Goal: Transaction & Acquisition: Purchase product/service

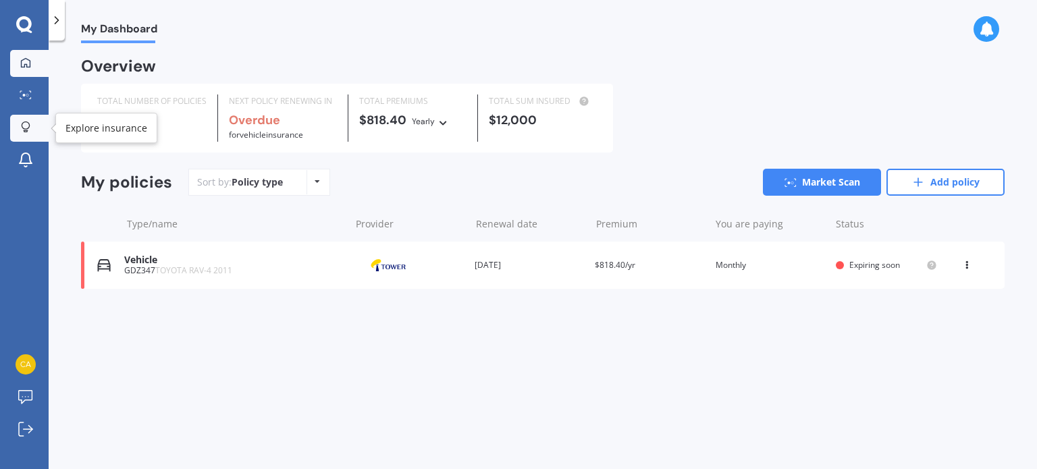
click at [35, 136] on link "Explore insurance" at bounding box center [29, 128] width 38 height 27
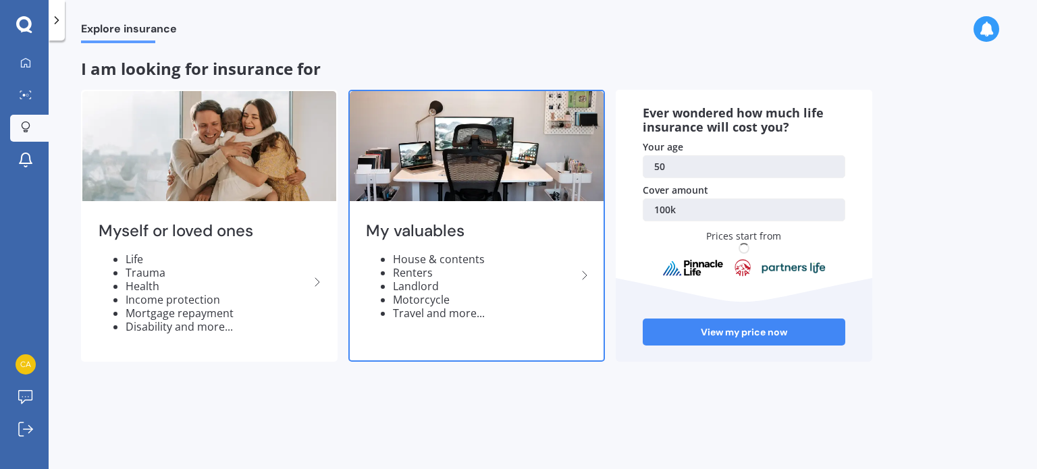
click at [454, 259] on li "House & contents" at bounding box center [485, 259] width 184 height 14
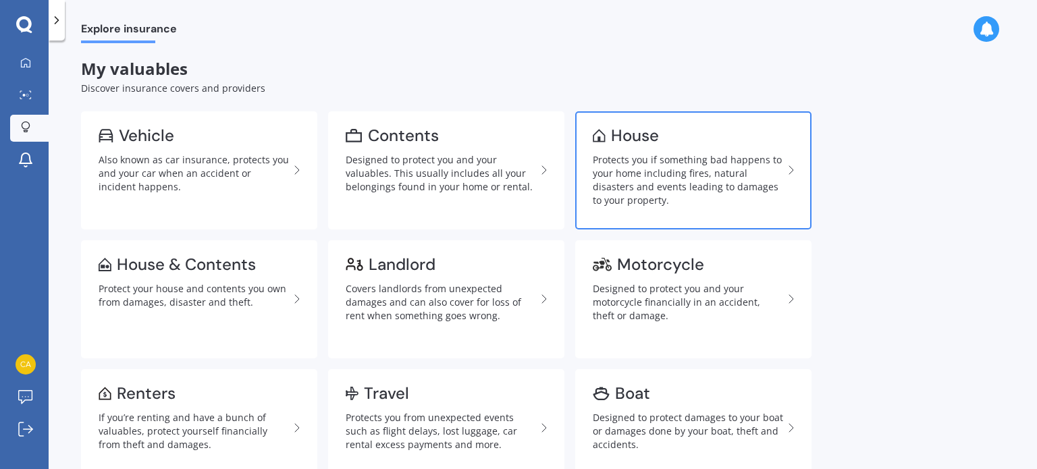
click at [638, 186] on div "Protects you if something bad happens to your home including fires, natural dis…" at bounding box center [688, 180] width 190 height 54
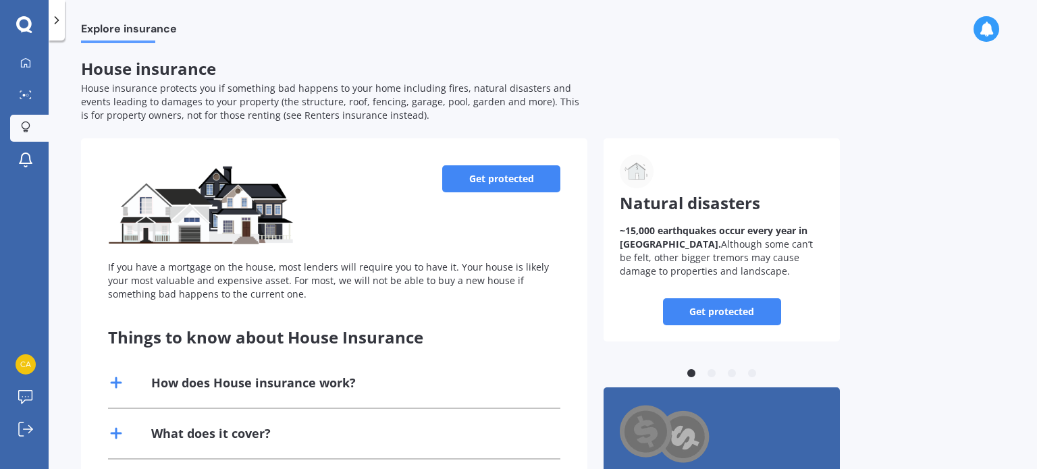
click at [507, 169] on link "Get protected" at bounding box center [501, 178] width 118 height 27
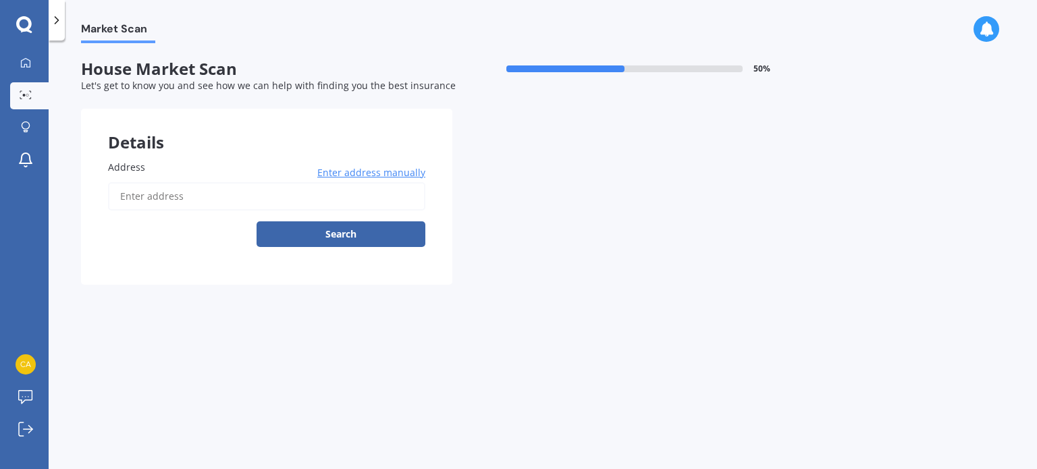
click at [219, 188] on input "Address" at bounding box center [266, 196] width 317 height 28
type input "[STREET_ADDRESS][PERSON_NAME]"
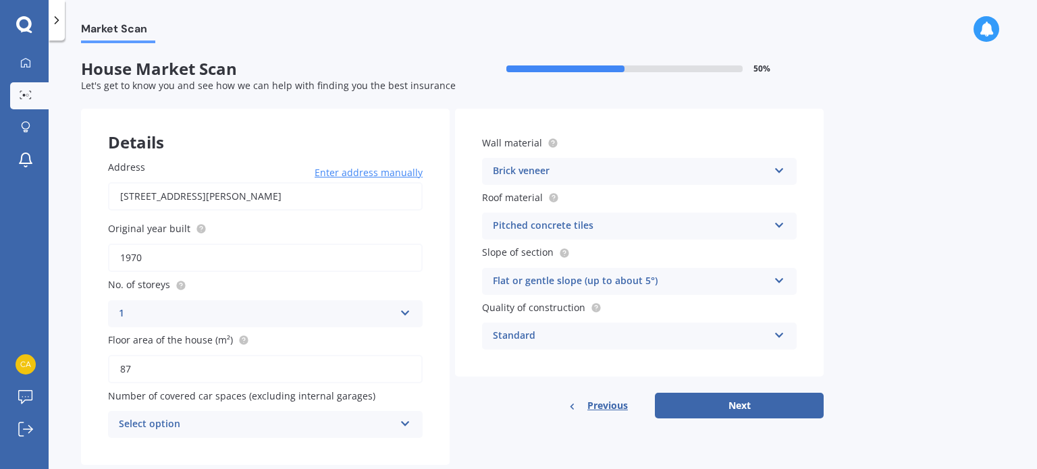
click at [406, 416] on icon at bounding box center [405, 420] width 11 height 9
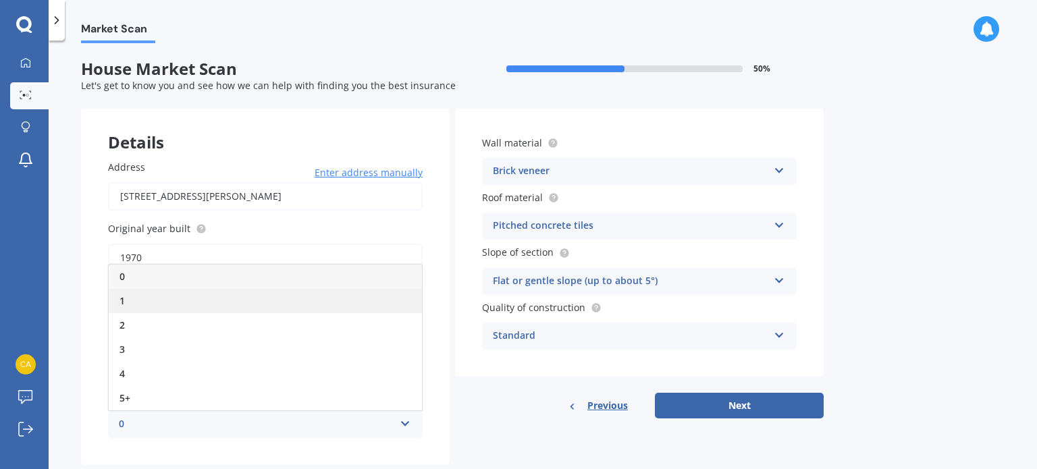
click at [363, 294] on div "1" at bounding box center [265, 301] width 313 height 24
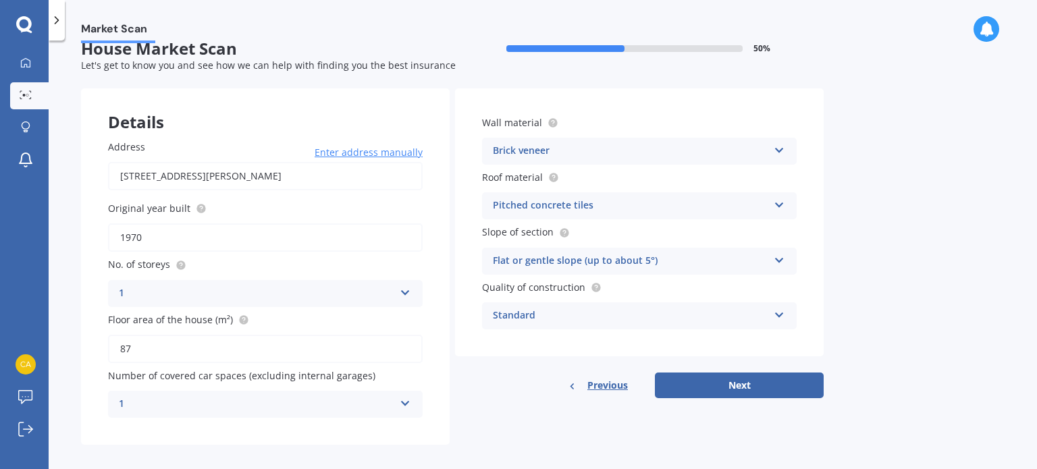
scroll to position [30, 0]
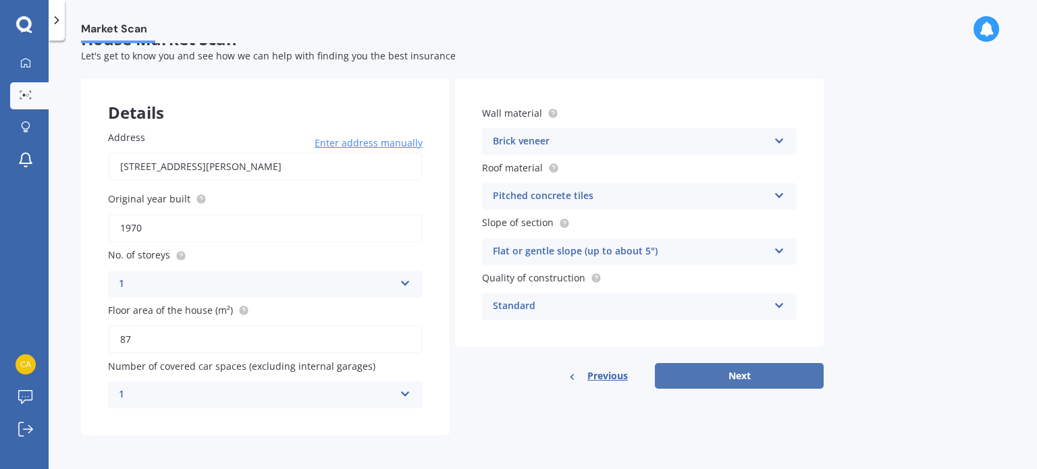
click at [744, 373] on button "Next" at bounding box center [739, 376] width 169 height 26
select select "07"
select select "1975"
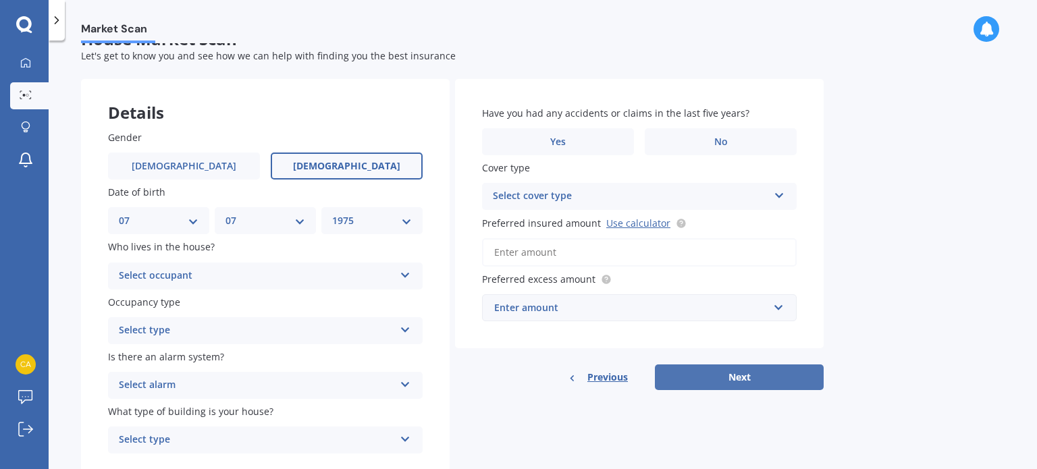
scroll to position [0, 0]
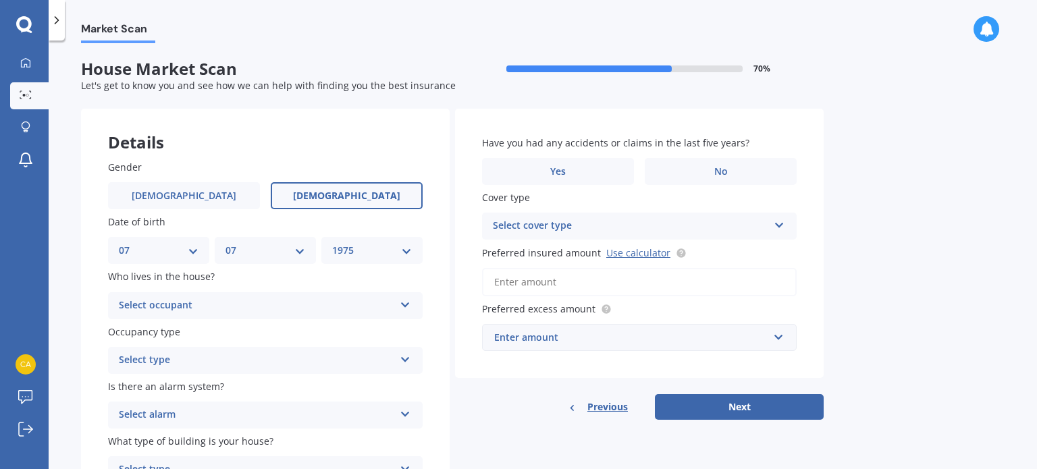
click at [194, 251] on select "DD 01 02 03 04 05 06 07 08 09 10 11 12 13 14 15 16 17 18 19 20 21 22 23 24 25 2…" at bounding box center [159, 250] width 80 height 15
select select "04"
click at [119, 243] on select "DD 01 02 03 04 05 06 07 08 09 10 11 12 13 14 15 16 17 18 19 20 21 22 23 24 25 2…" at bounding box center [159, 250] width 80 height 15
click at [264, 261] on div "MM 01 02 03 04 05 06 07 08 09 10 11 12" at bounding box center [265, 250] width 101 height 27
click at [302, 250] on select "MM 01 02 03 04 05 06 07 08 09 10 11 12" at bounding box center [265, 250] width 80 height 15
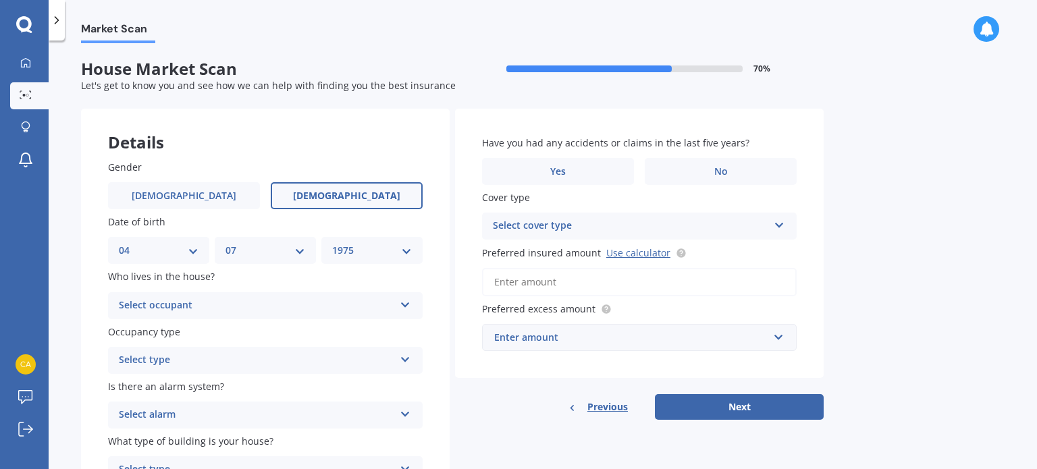
select select "03"
click at [225, 243] on select "MM 01 02 03 04 05 06 07 08 09 10 11 12" at bounding box center [265, 250] width 80 height 15
click at [400, 246] on select "YYYY 2009 2008 2007 2006 2005 2004 2003 2002 2001 2000 1999 1998 1997 1996 1995…" at bounding box center [372, 250] width 80 height 15
select select "1954"
click at [332, 243] on select "YYYY 2009 2008 2007 2006 2005 2004 2003 2002 2001 2000 1999 1998 1997 1996 1995…" at bounding box center [372, 250] width 80 height 15
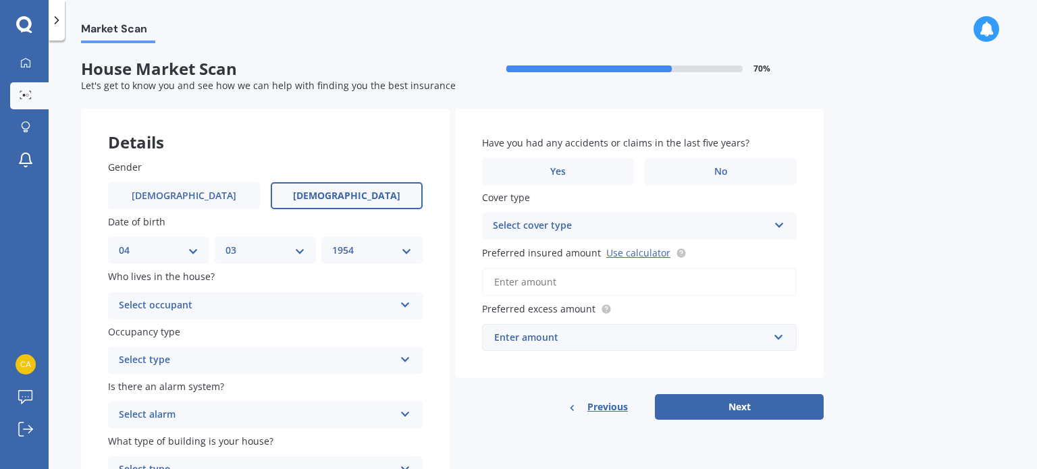
click at [209, 306] on div "Select occupant" at bounding box center [256, 306] width 275 height 16
click at [188, 331] on div "Owner" at bounding box center [265, 332] width 313 height 24
click at [200, 360] on div "Select type" at bounding box center [256, 360] width 275 height 16
click at [188, 389] on div "Permanent" at bounding box center [265, 387] width 313 height 24
click at [200, 412] on div "Select alarm" at bounding box center [256, 415] width 275 height 16
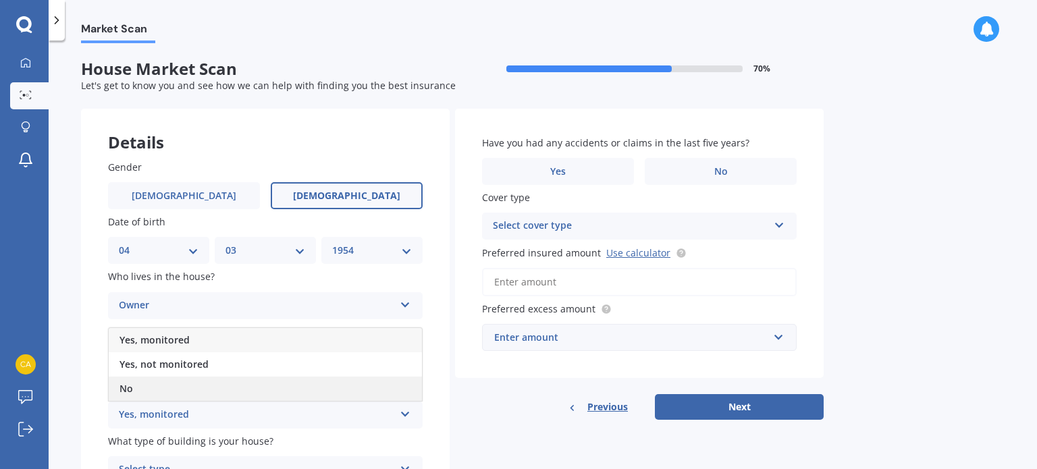
click at [188, 392] on div "No" at bounding box center [265, 389] width 313 height 24
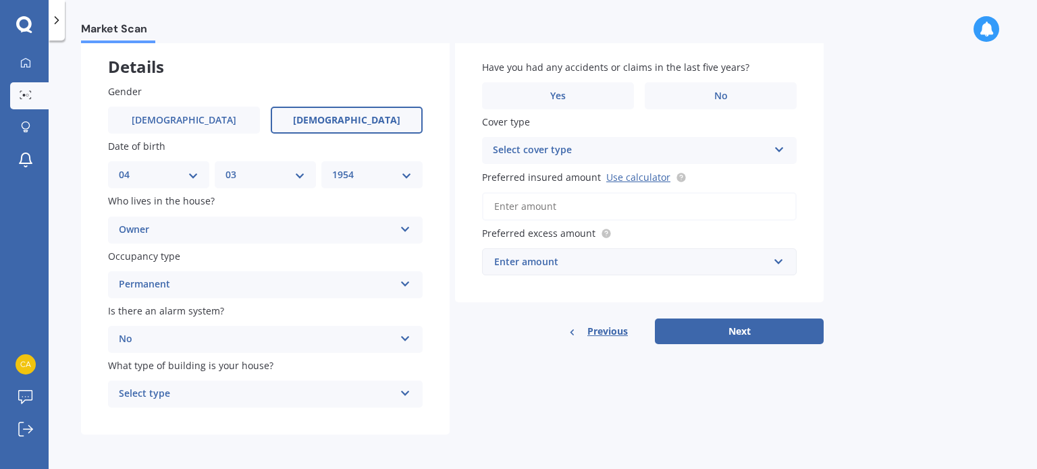
scroll to position [77, 0]
click at [365, 391] on div "Select type" at bounding box center [256, 393] width 275 height 16
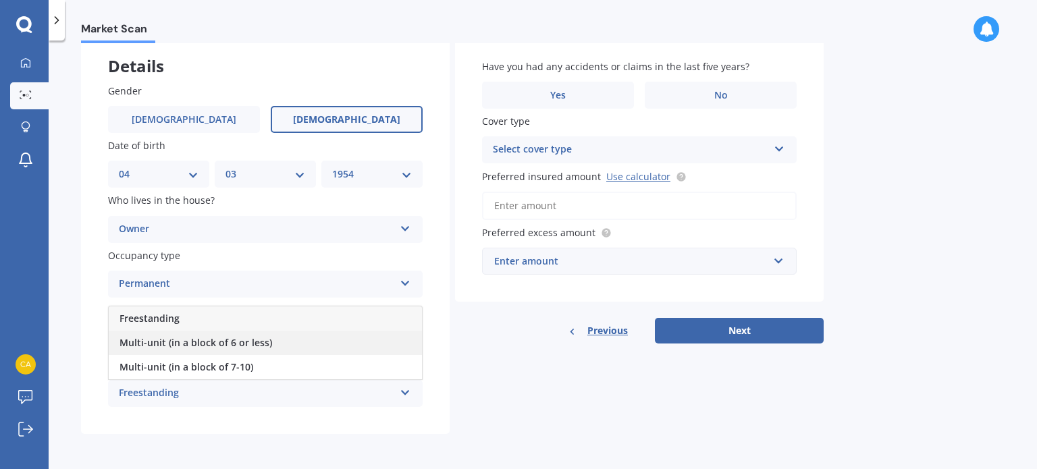
click at [274, 340] on div "Multi-unit (in a block of 6 or less)" at bounding box center [265, 343] width 313 height 24
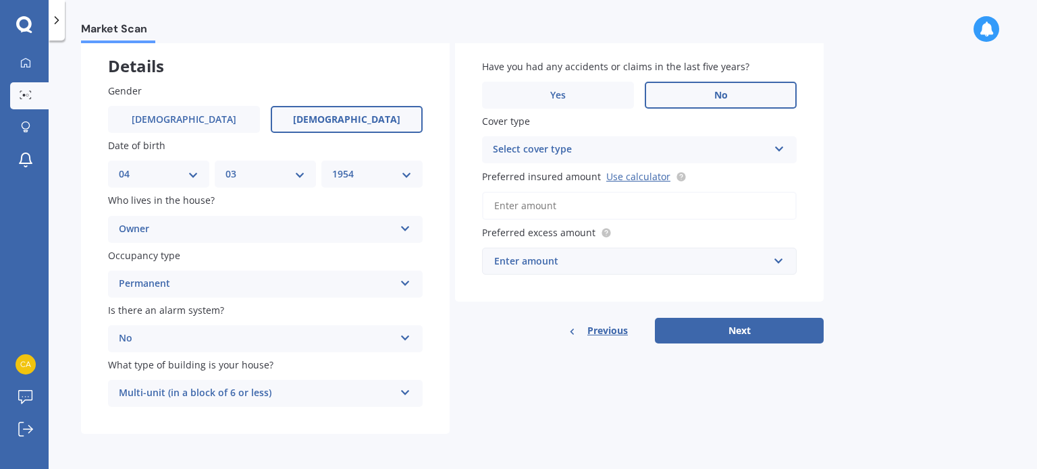
click at [725, 94] on span "No" at bounding box center [721, 95] width 14 height 11
click at [0, 0] on input "No" at bounding box center [0, 0] width 0 height 0
click at [678, 153] on div "Select cover type" at bounding box center [630, 150] width 275 height 16
click at [660, 180] on div "High" at bounding box center [639, 176] width 313 height 24
click at [629, 173] on link "Use calculator" at bounding box center [638, 176] width 64 height 13
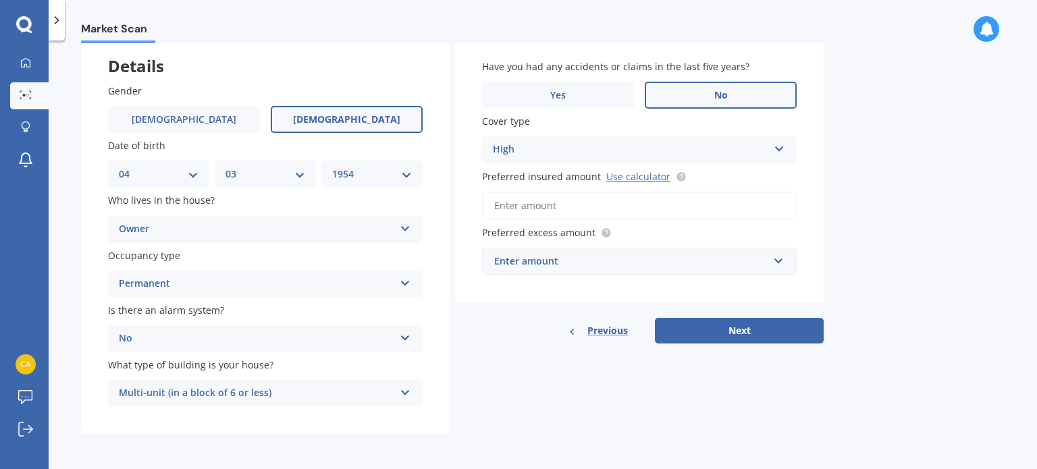
click at [561, 201] on input "Preferred insured amount Use calculator" at bounding box center [639, 206] width 315 height 28
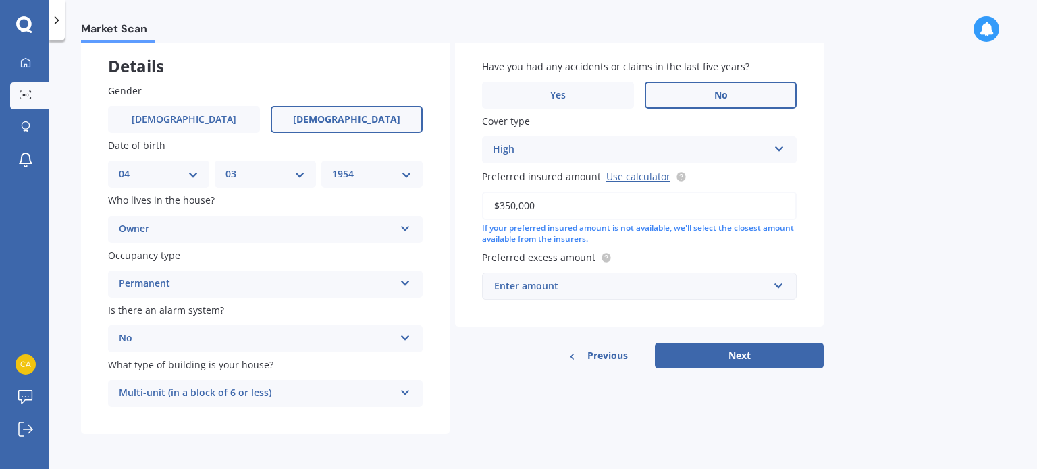
type input "$350,000"
click at [751, 287] on div "Enter amount" at bounding box center [631, 286] width 274 height 15
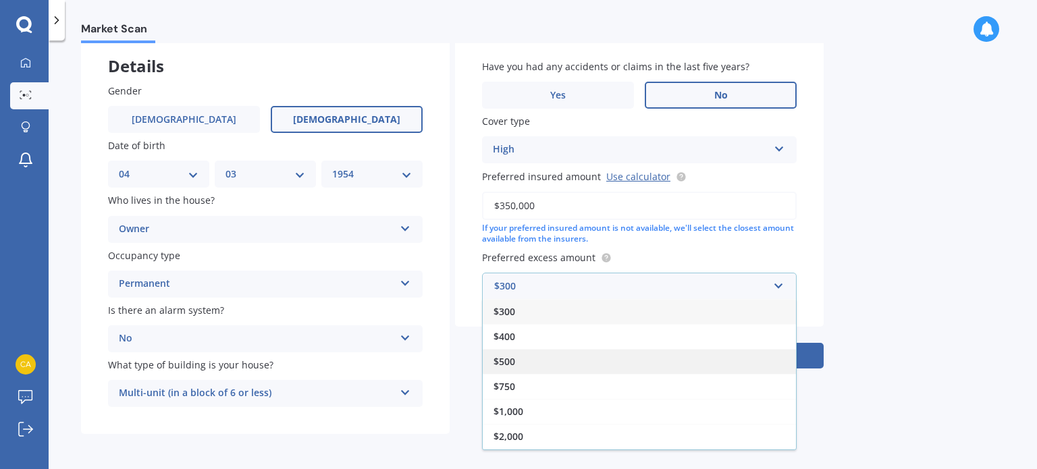
click at [558, 361] on div "$500" at bounding box center [639, 361] width 313 height 25
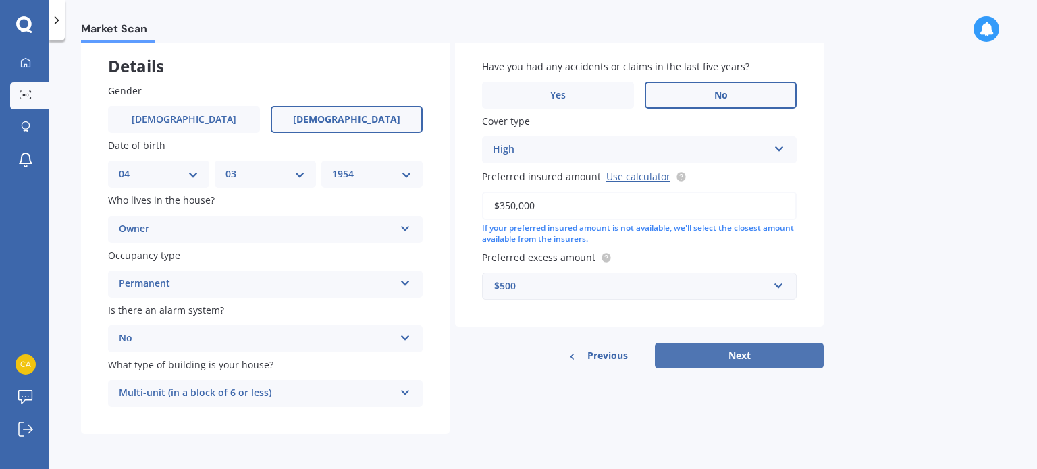
click at [743, 348] on button "Next" at bounding box center [739, 356] width 169 height 26
select select "04"
select select "03"
select select "1954"
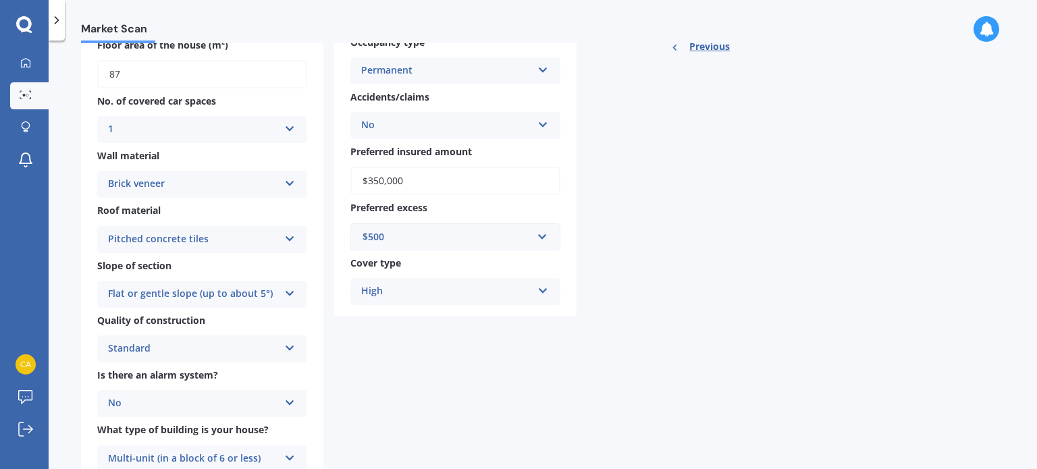
scroll to position [66, 0]
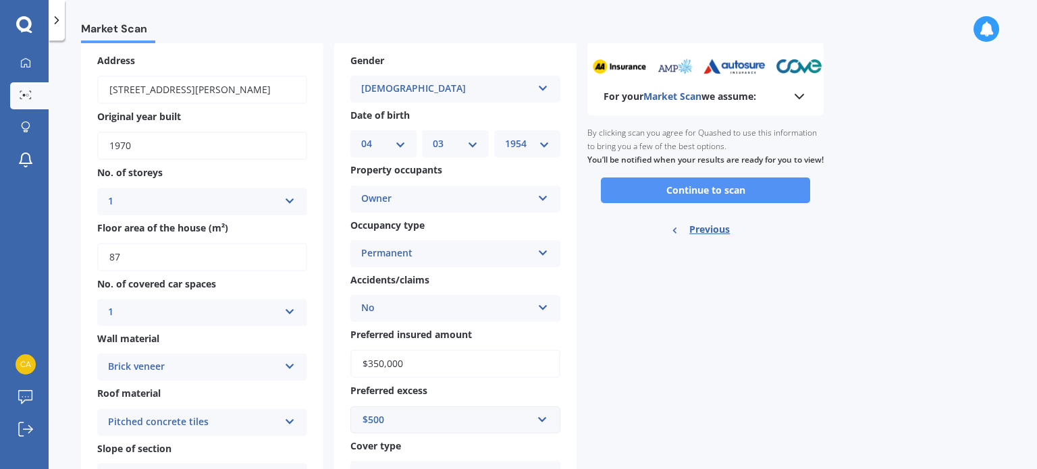
click at [726, 203] on button "Continue to scan" at bounding box center [705, 191] width 209 height 26
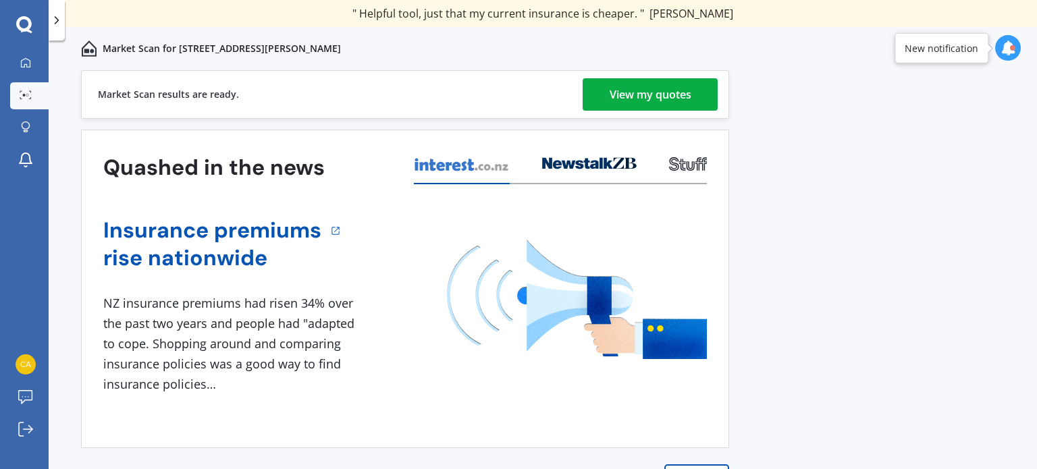
click at [668, 93] on div "View my quotes" at bounding box center [651, 94] width 82 height 32
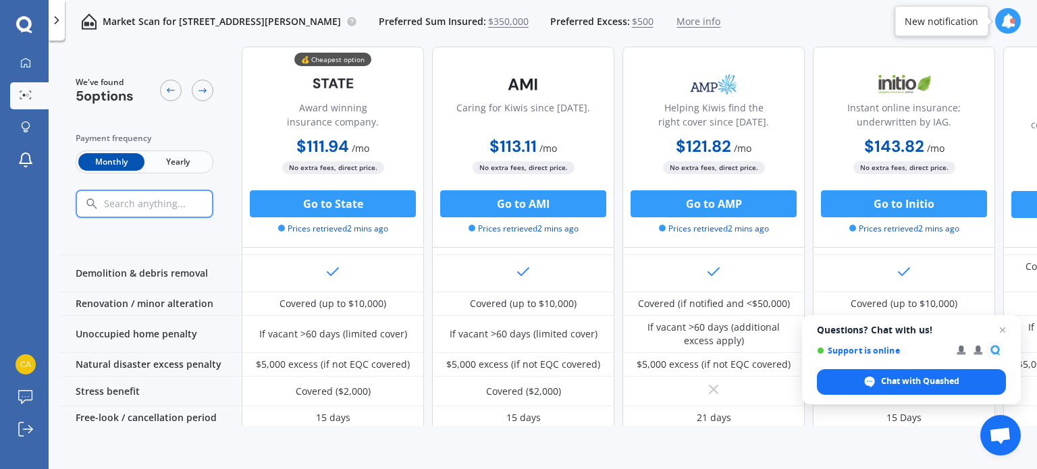
scroll to position [586, 0]
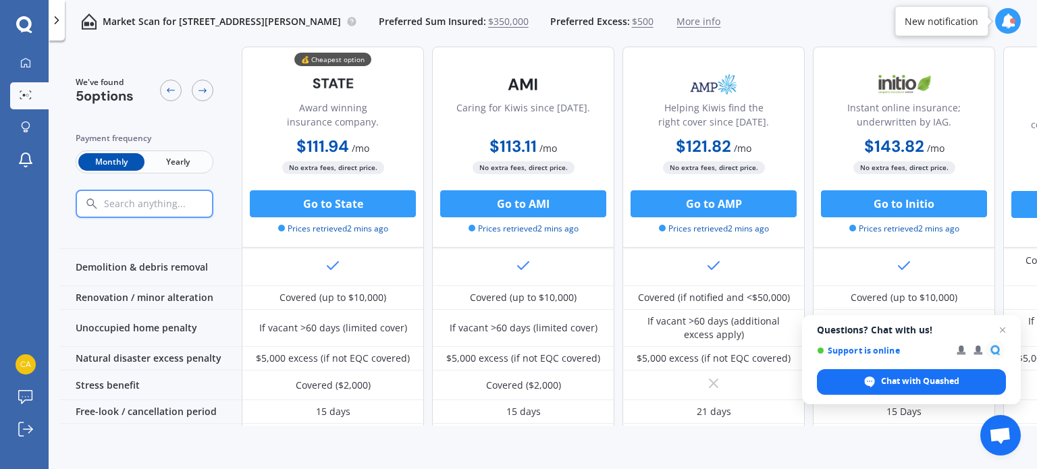
drag, startPoint x: 1033, startPoint y: 337, endPoint x: 619, endPoint y: 19, distance: 521.8
click at [632, 19] on span "$500" at bounding box center [643, 22] width 22 height 14
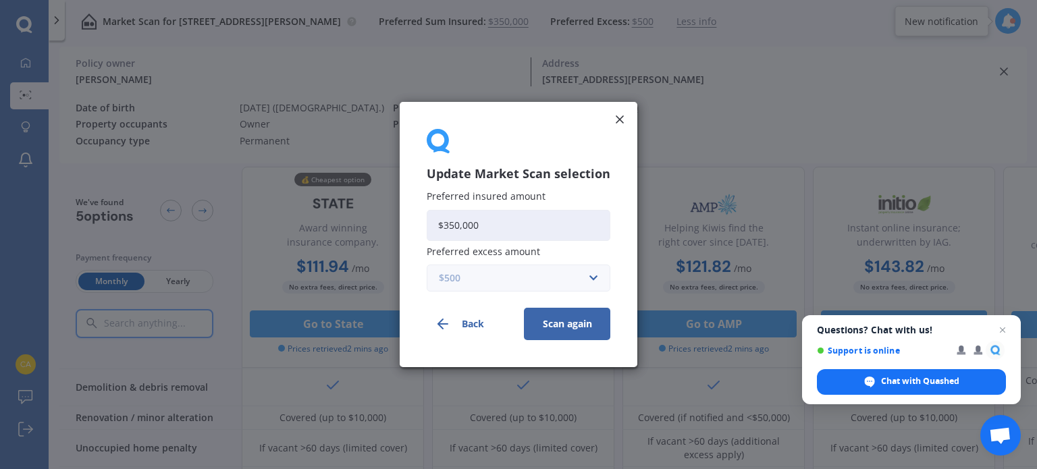
click at [583, 282] on input "text" at bounding box center [513, 278] width 171 height 26
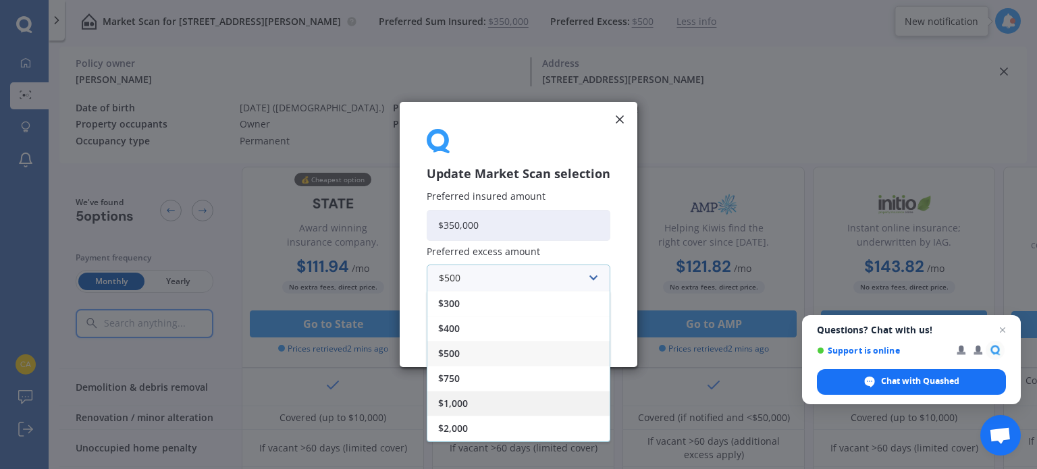
click at [459, 407] on span "$1,000" at bounding box center [453, 403] width 30 height 9
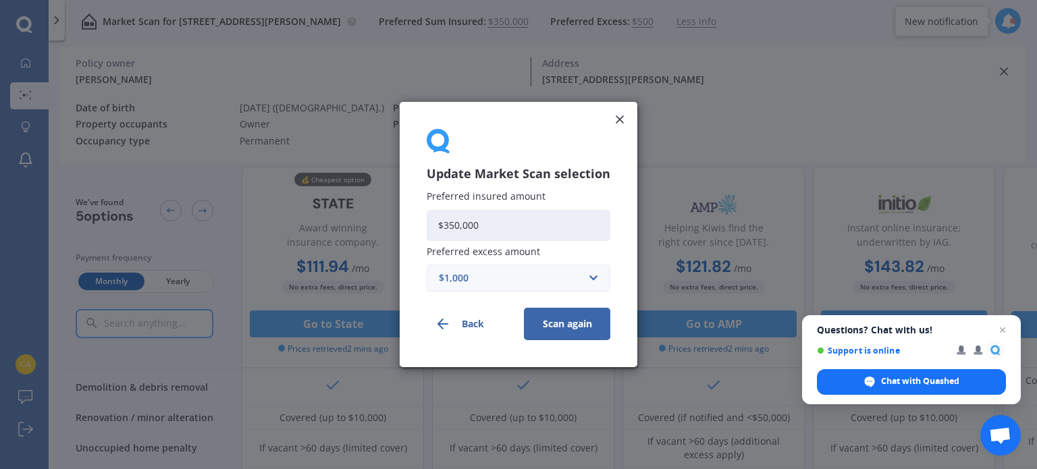
click at [565, 326] on button "Scan again" at bounding box center [567, 324] width 86 height 32
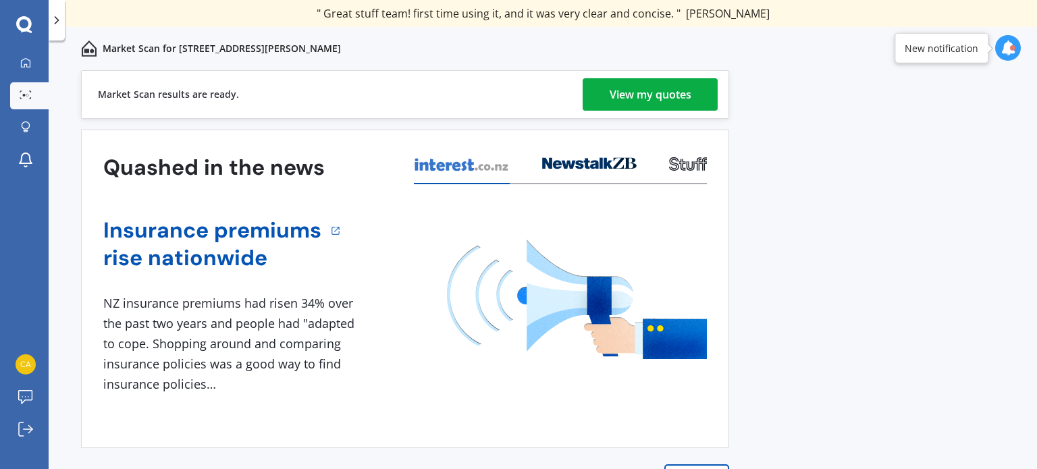
click at [649, 94] on div "View my quotes" at bounding box center [651, 94] width 82 height 32
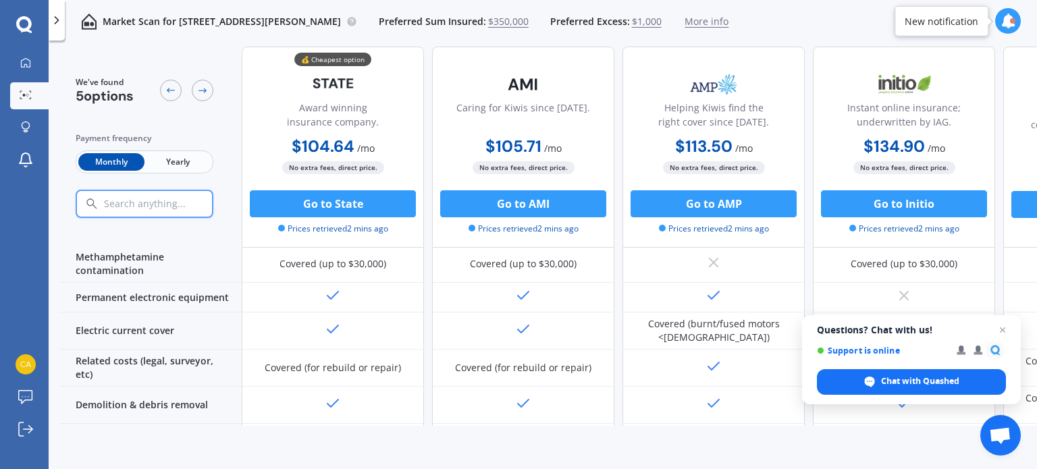
scroll to position [653, 0]
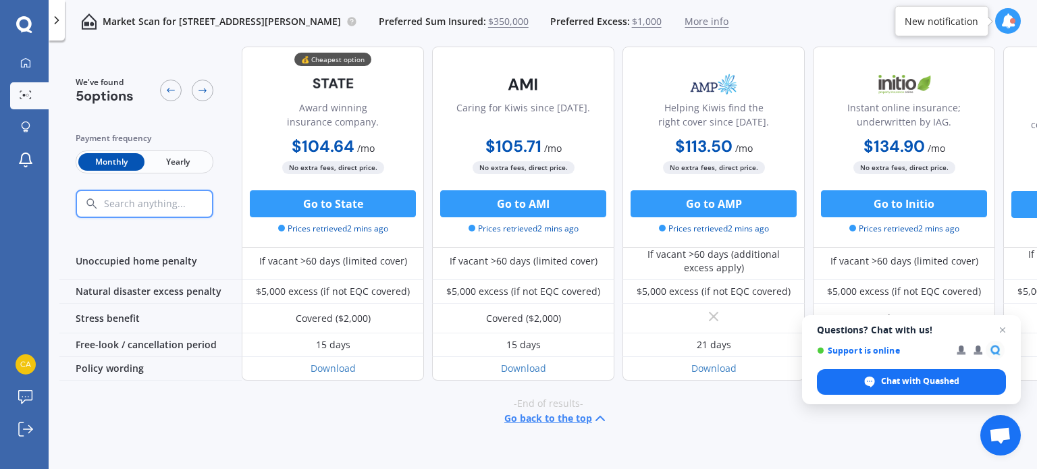
click at [967, 416] on div "-End of results- Go back to the top" at bounding box center [547, 412] width 977 height 62
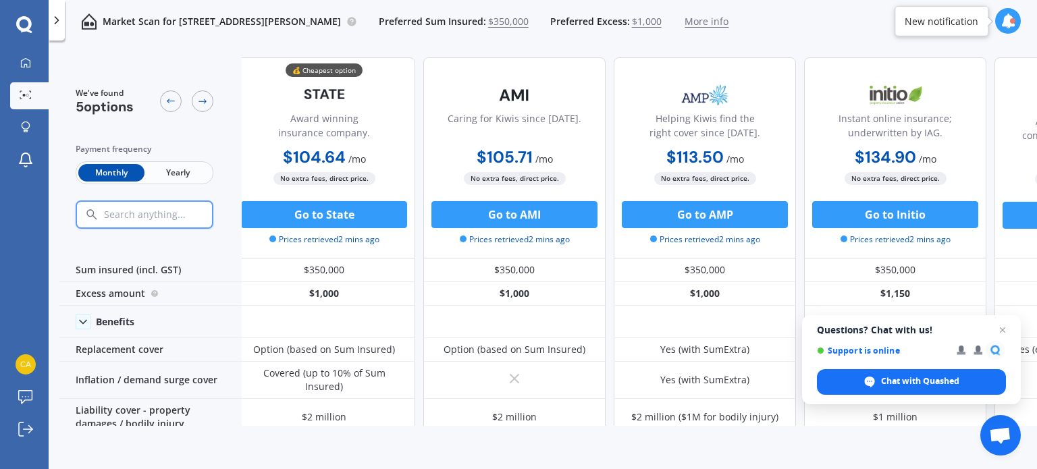
scroll to position [0, 0]
